Goal: Task Accomplishment & Management: Use online tool/utility

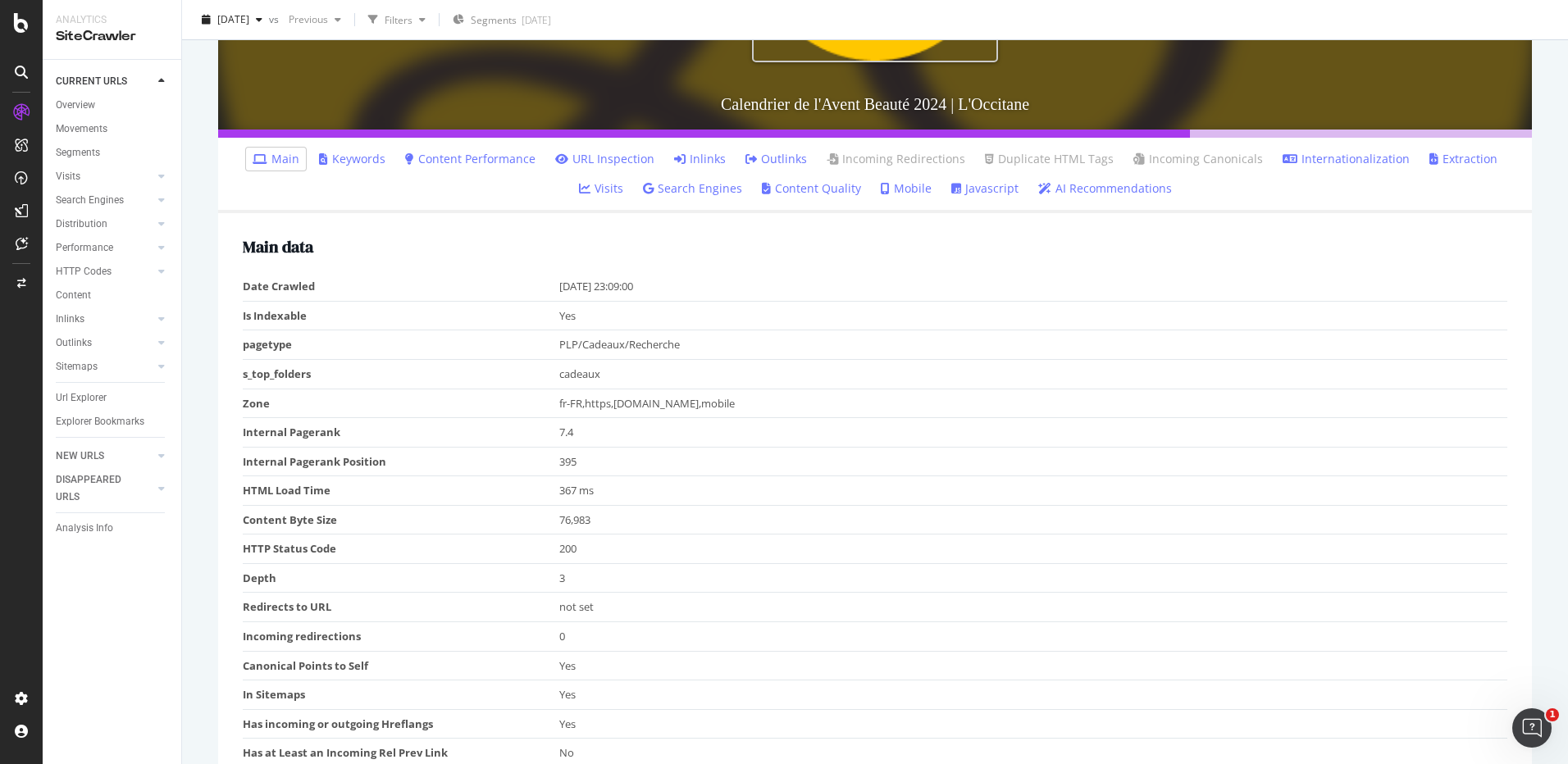
scroll to position [164, 0]
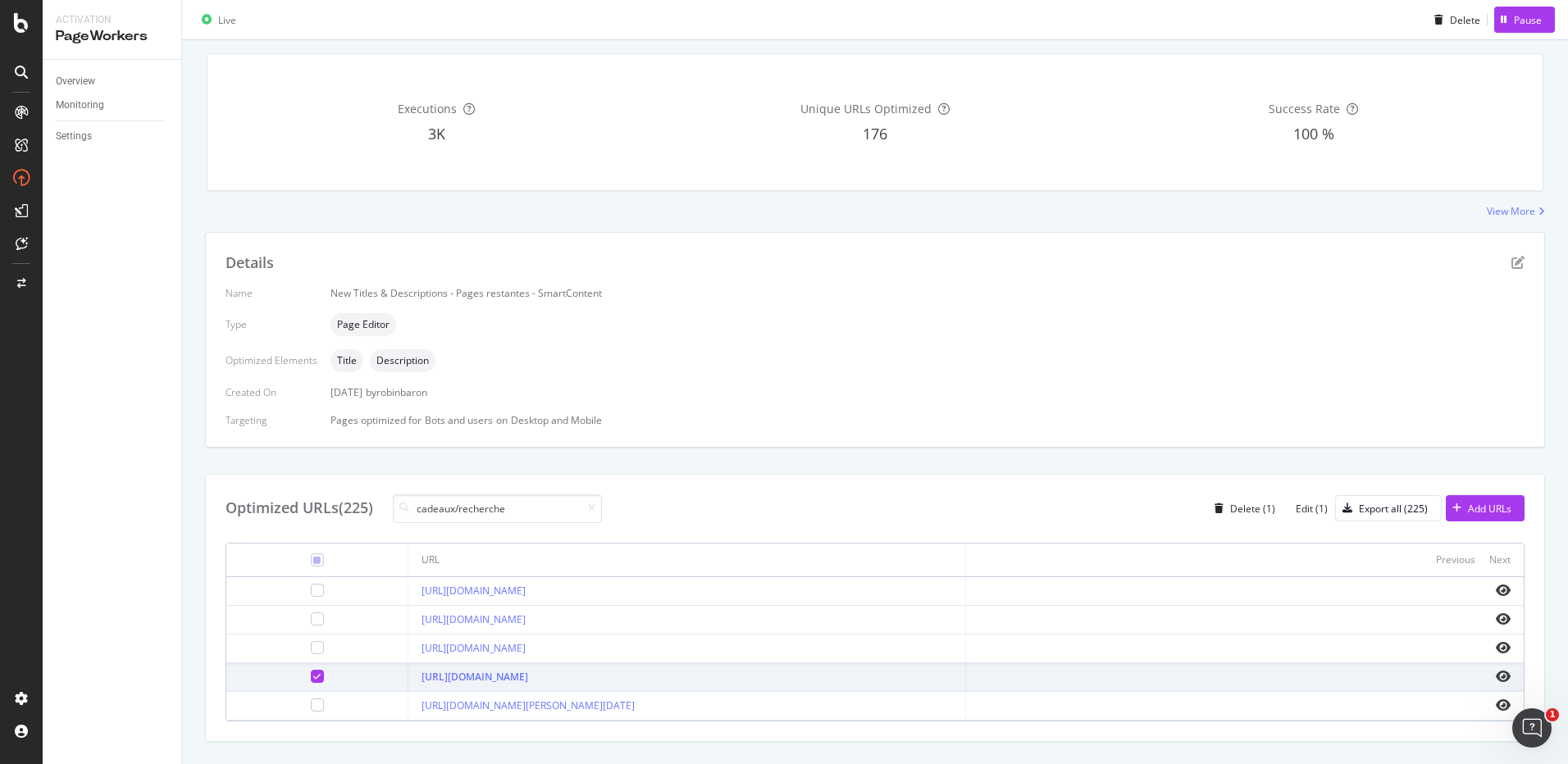
scroll to position [168, 0]
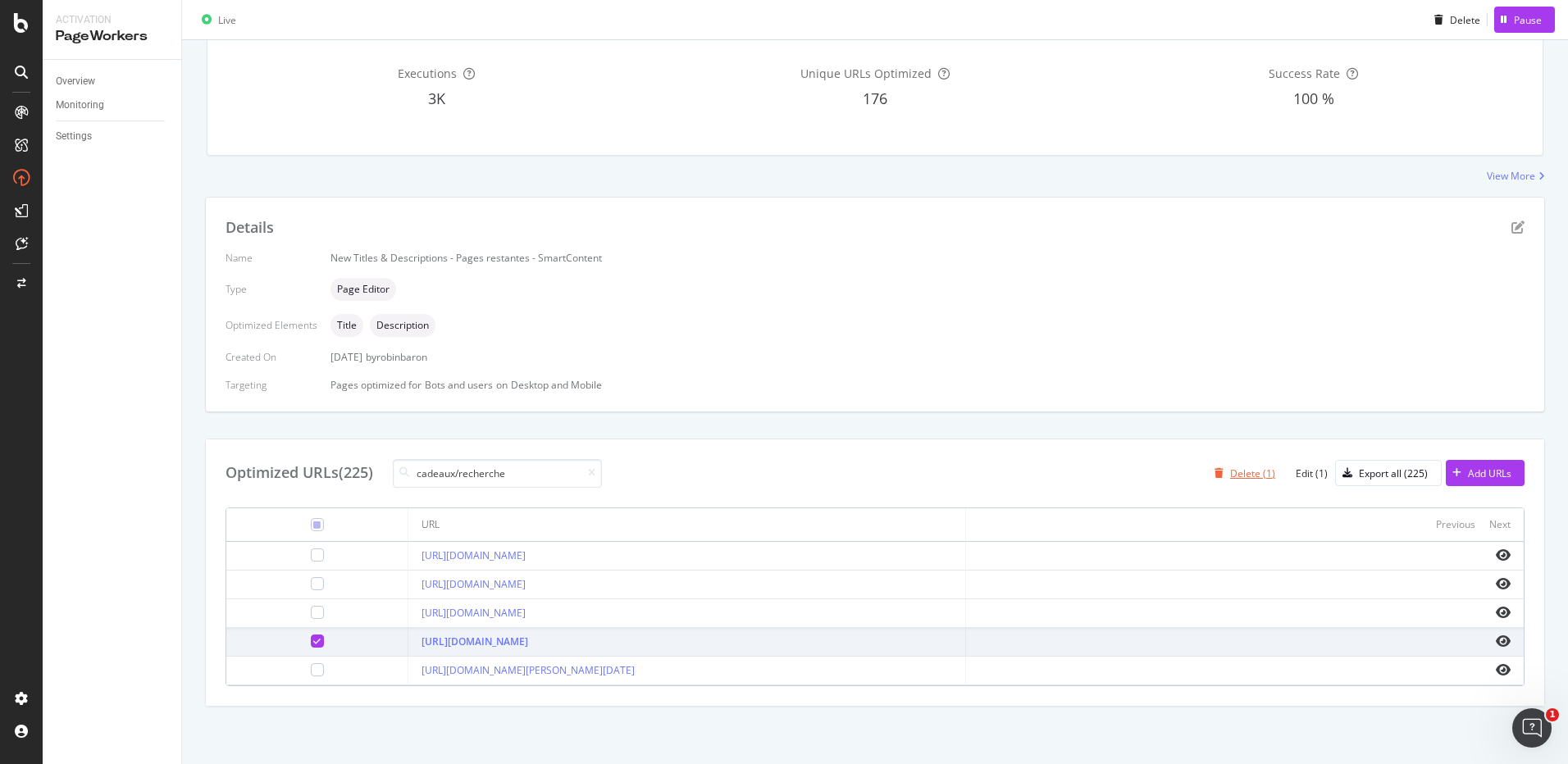
click at [1233, 473] on div "Delete (1)" at bounding box center [1252, 473] width 45 height 14
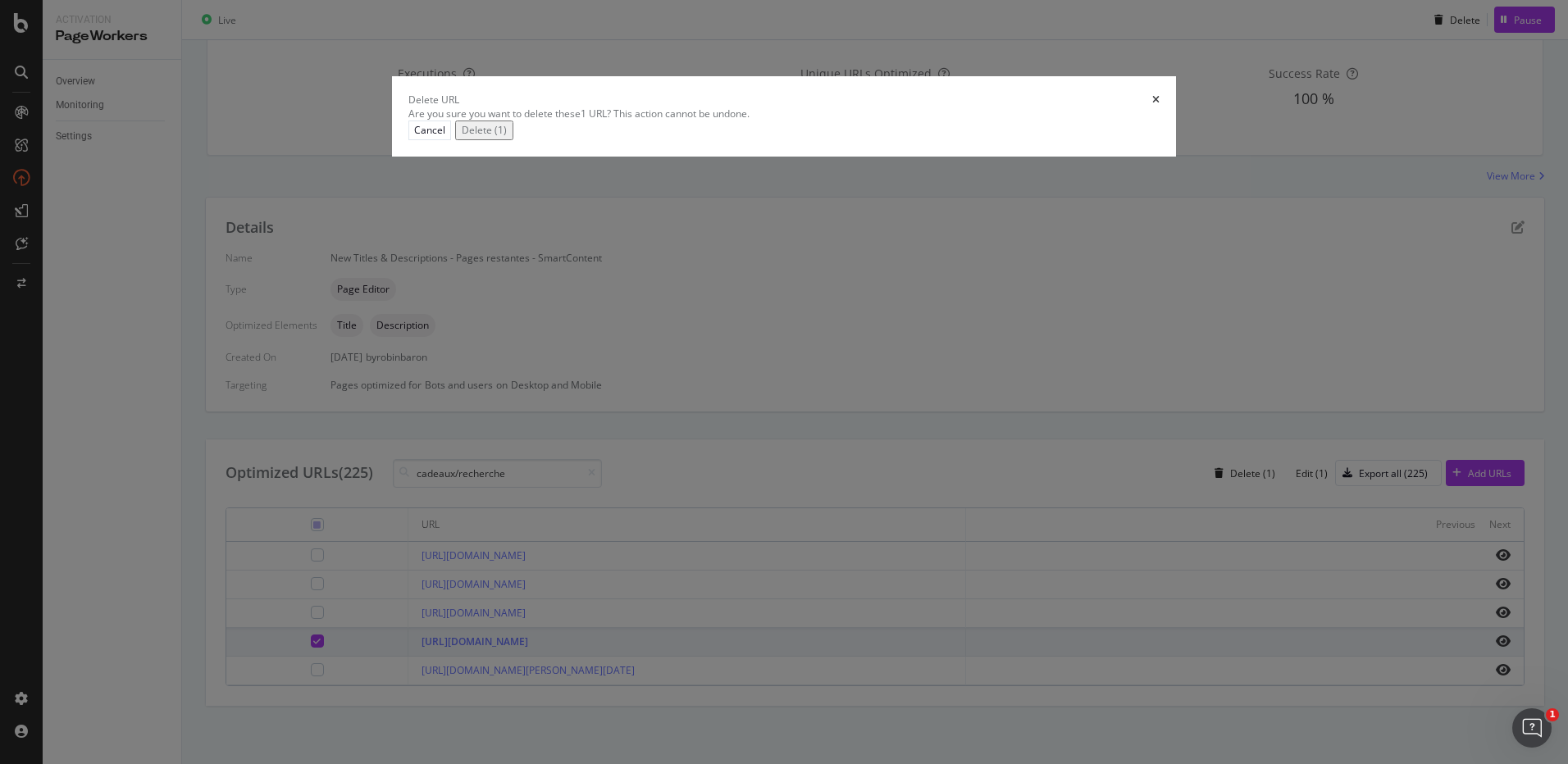
click at [506, 137] on div "Delete (1)" at bounding box center [484, 130] width 45 height 14
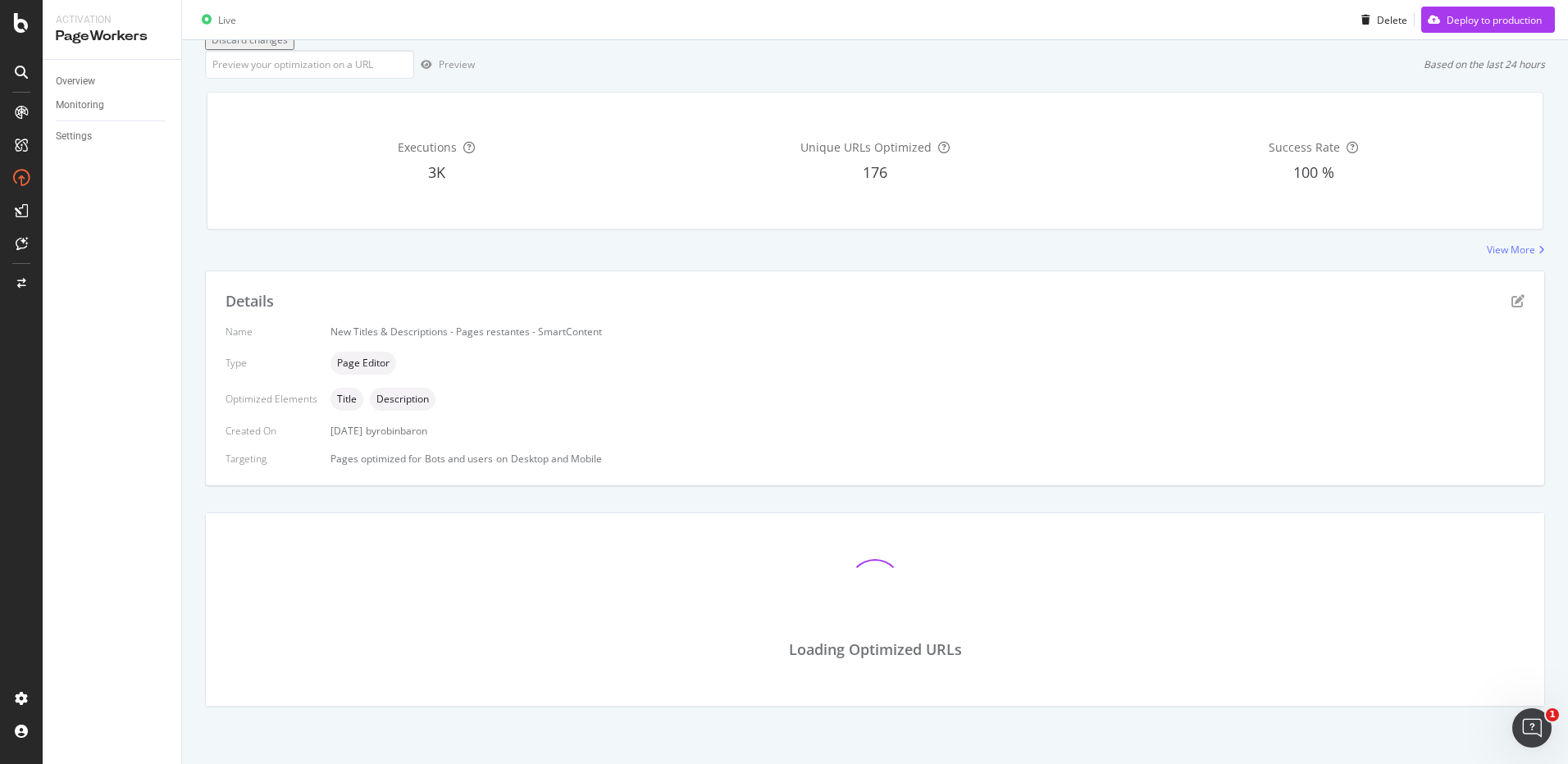
scroll to position [261, 0]
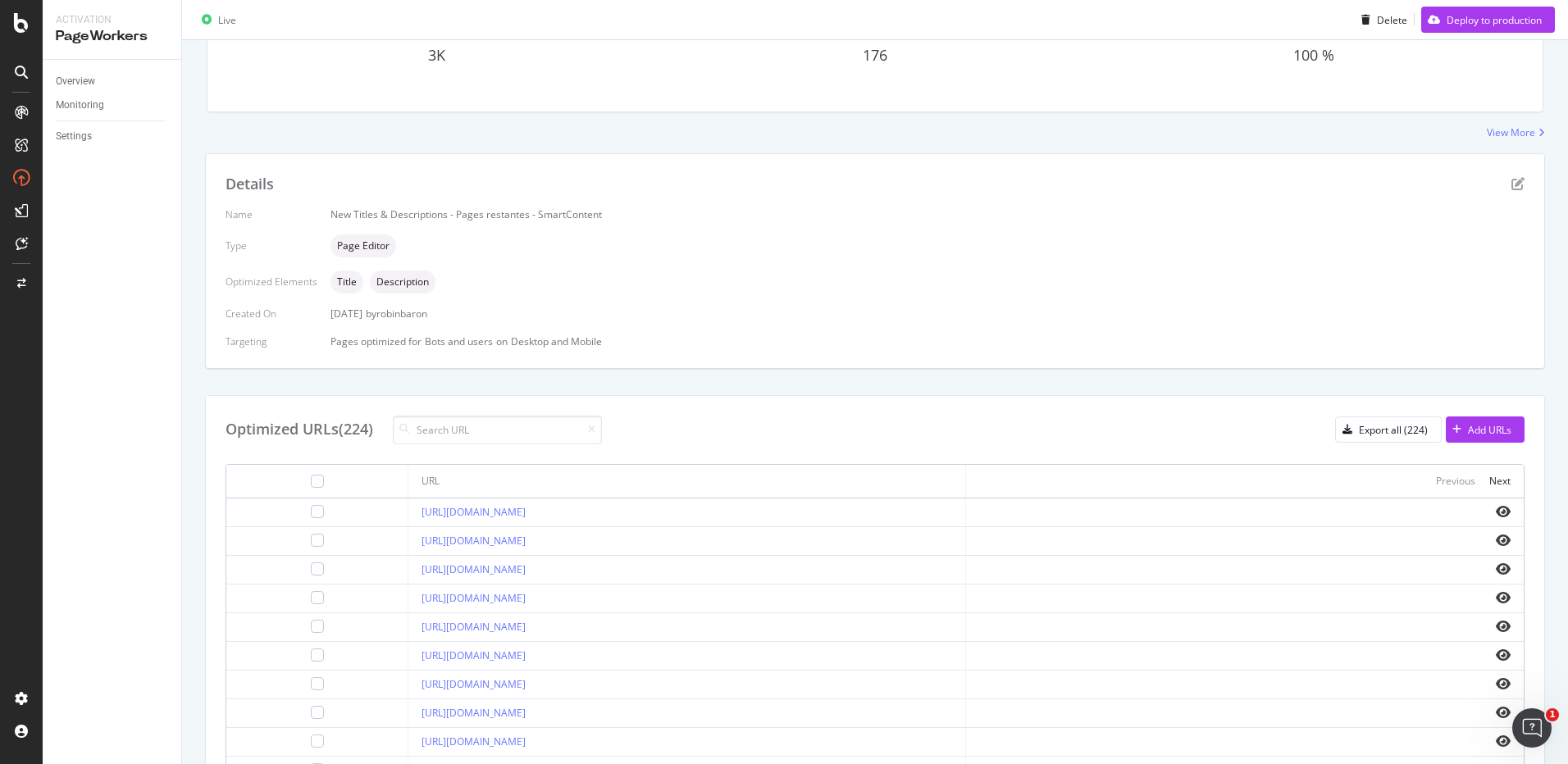
click at [7, 763] on icon "close toast" at bounding box center [4, 770] width 7 height 14
